Goal: Find specific page/section: Find specific page/section

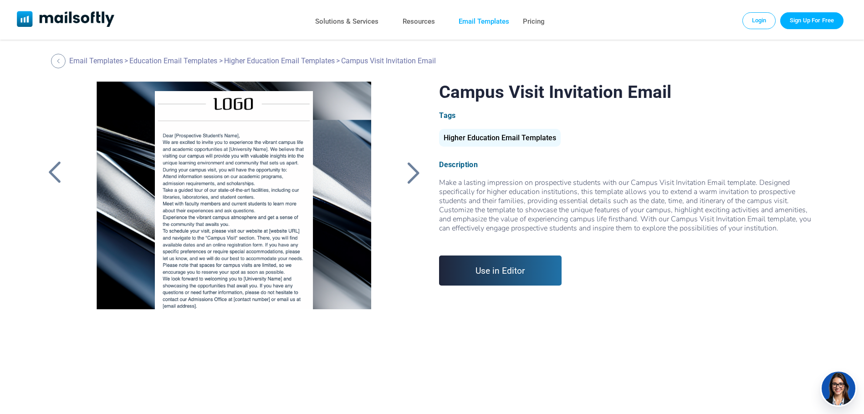
click at [480, 21] on link "Email Templates" at bounding box center [483, 21] width 51 height 13
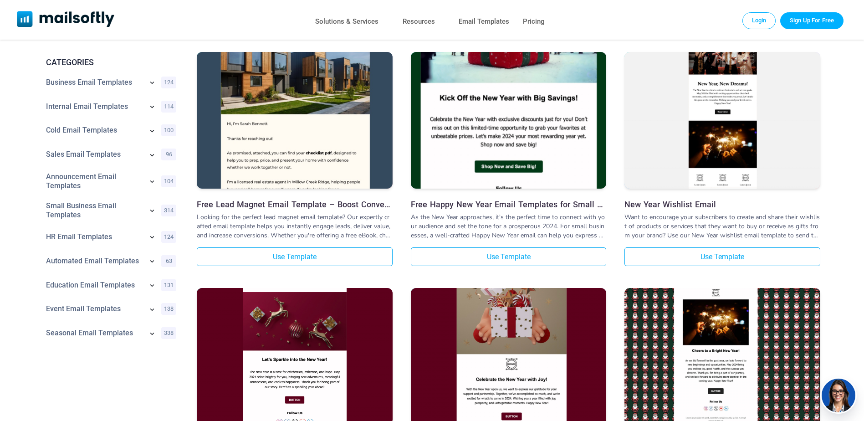
scroll to position [46, 0]
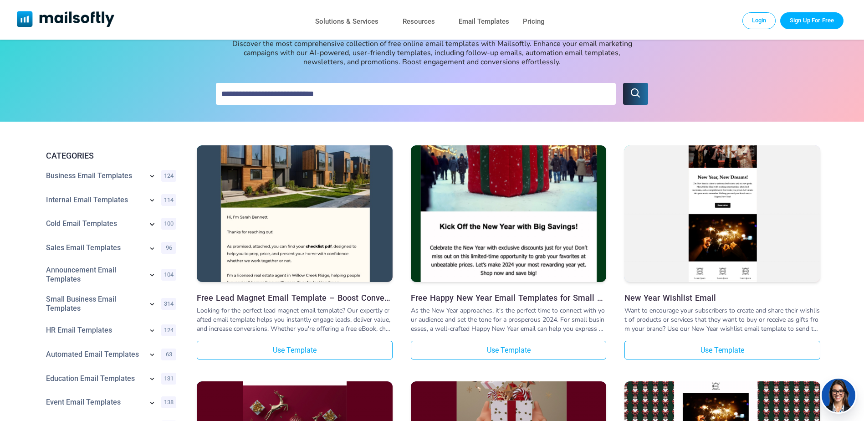
click at [155, 224] on icon at bounding box center [152, 223] width 11 height 11
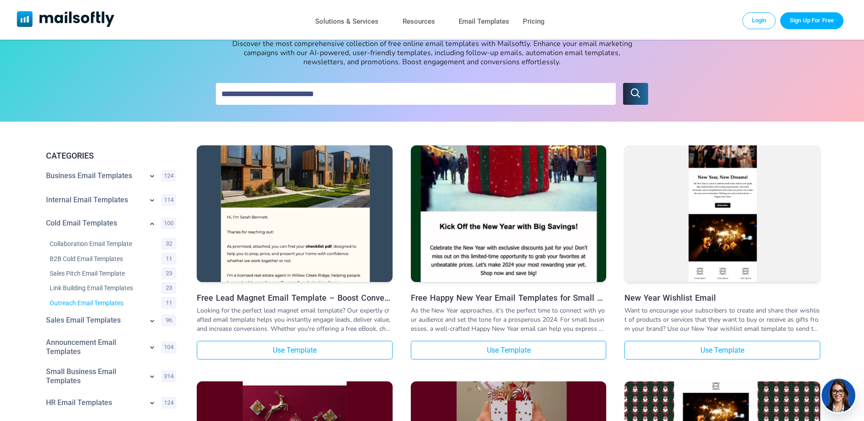
click at [105, 303] on link "Outreach Email Templates" at bounding box center [100, 302] width 100 height 9
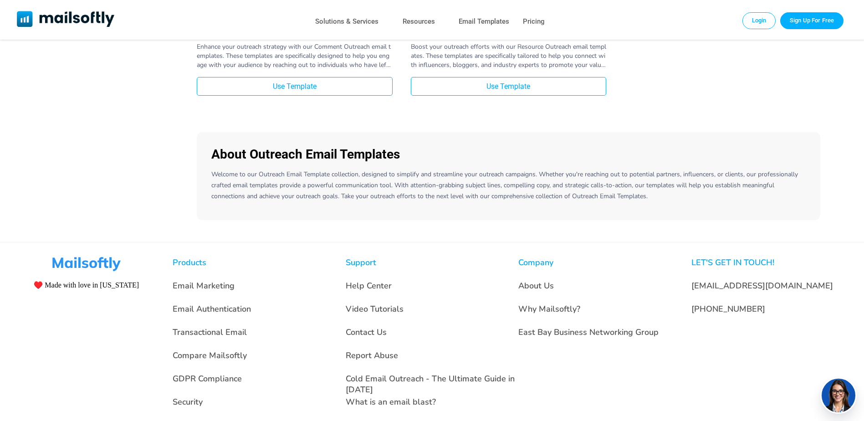
scroll to position [956, 0]
